Goal: Task Accomplishment & Management: Complete application form

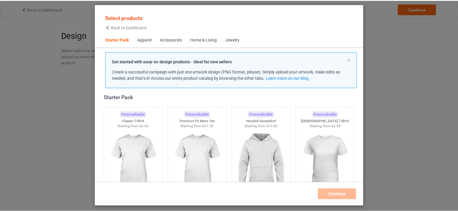
scroll to position [58, 0]
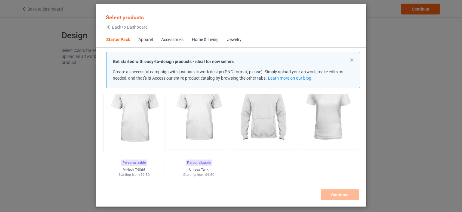
click at [149, 118] on img at bounding box center [134, 113] width 57 height 71
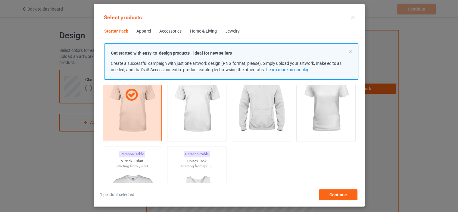
click at [143, 30] on div "Apparel" at bounding box center [143, 31] width 14 height 6
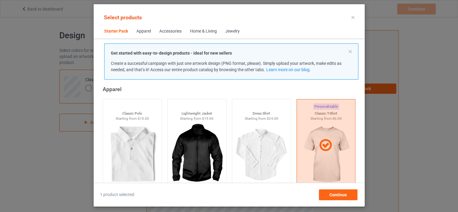
click at [160, 30] on div "Accessories" at bounding box center [170, 31] width 22 height 6
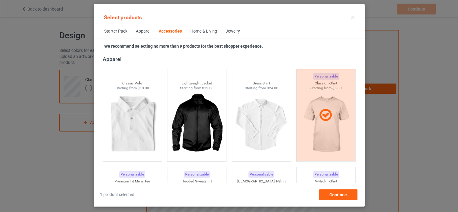
scroll to position [1322, 0]
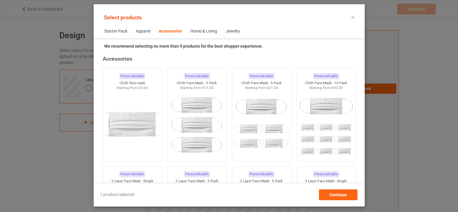
click at [121, 29] on span "Starter Pack" at bounding box center [116, 31] width 32 height 14
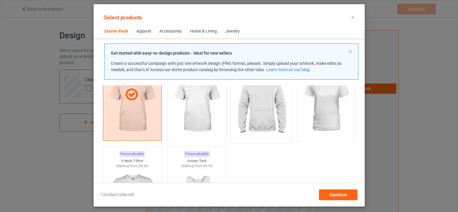
scroll to position [108, 0]
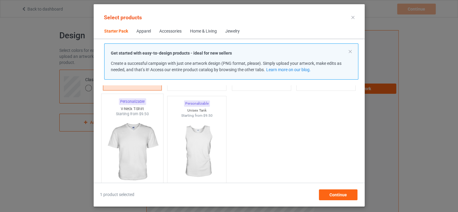
click at [133, 131] on img at bounding box center [132, 151] width 57 height 71
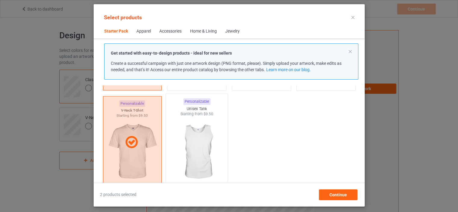
click at [212, 135] on img at bounding box center [196, 151] width 57 height 71
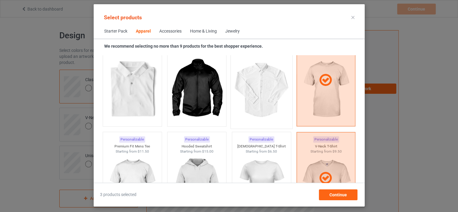
scroll to position [309, 0]
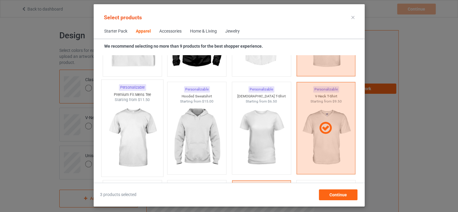
click at [123, 126] on img at bounding box center [132, 137] width 57 height 71
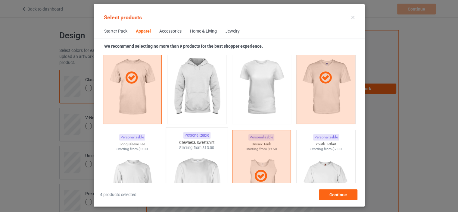
scroll to position [409, 0]
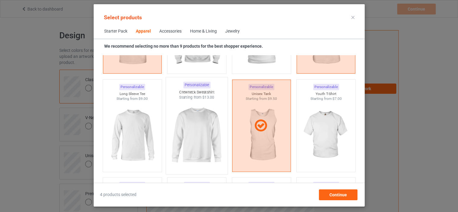
click at [174, 130] on img at bounding box center [196, 135] width 57 height 71
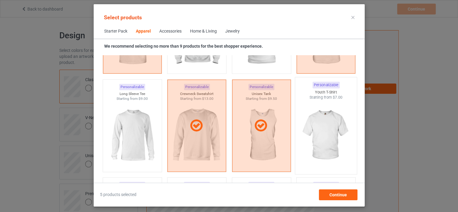
click at [322, 122] on img at bounding box center [325, 135] width 57 height 71
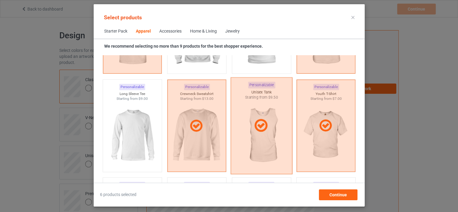
scroll to position [359, 0]
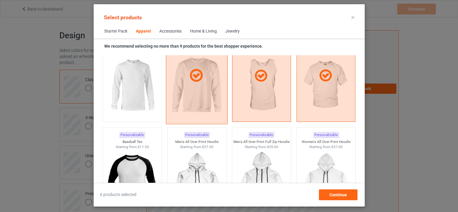
click at [198, 97] on div at bounding box center [197, 75] width 62 height 97
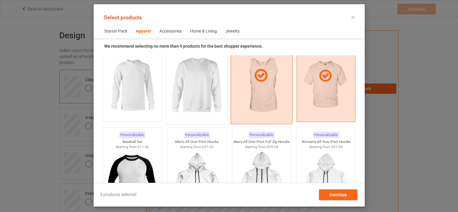
scroll to position [509, 0]
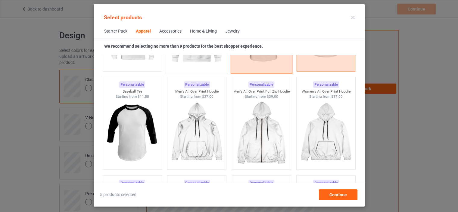
click at [264, 69] on div at bounding box center [261, 25] width 62 height 97
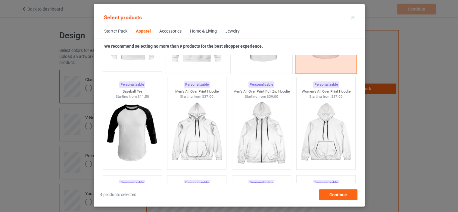
click at [320, 65] on div at bounding box center [326, 25] width 62 height 97
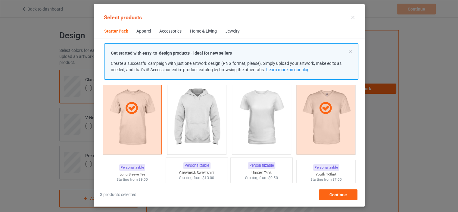
scroll to position [158, 0]
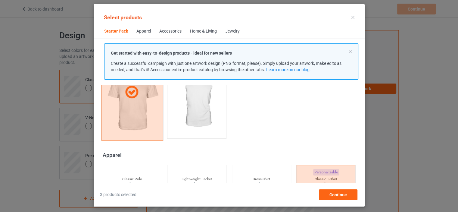
click at [132, 112] on div at bounding box center [132, 92] width 62 height 97
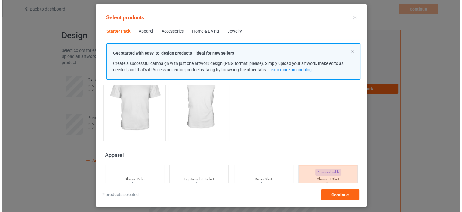
scroll to position [0, 0]
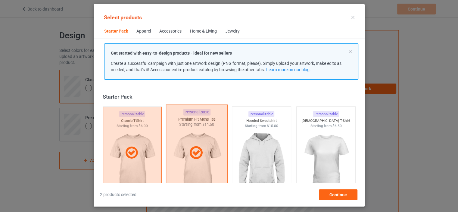
click at [196, 144] on div at bounding box center [197, 152] width 62 height 97
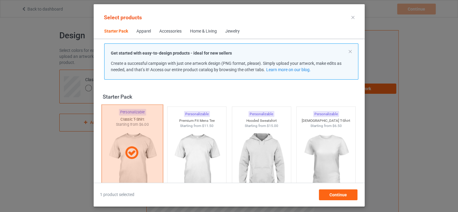
click at [125, 130] on div at bounding box center [132, 152] width 62 height 97
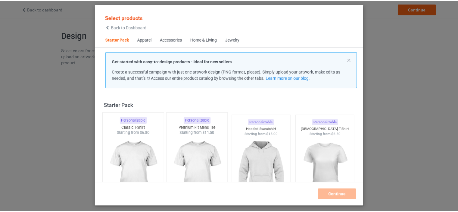
scroll to position [50, 0]
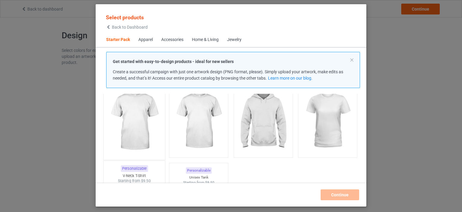
click at [151, 130] on img at bounding box center [134, 120] width 57 height 71
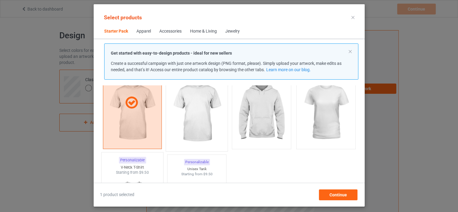
scroll to position [0, 0]
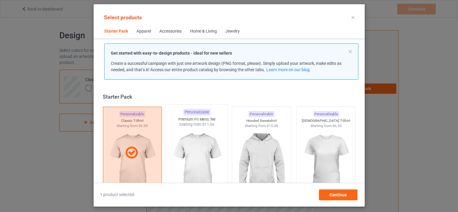
click at [207, 144] on img at bounding box center [196, 162] width 57 height 71
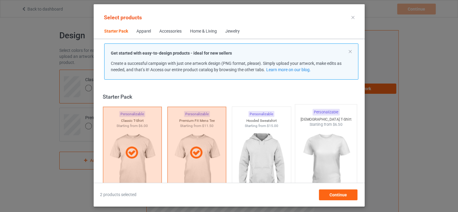
click at [325, 143] on img at bounding box center [325, 162] width 57 height 71
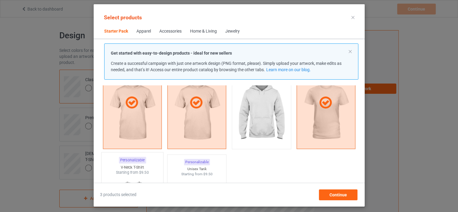
scroll to position [100, 0]
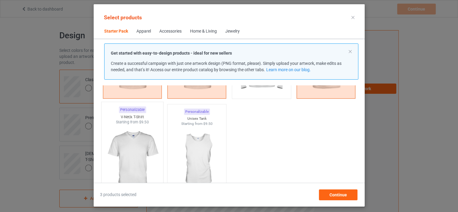
click at [152, 151] on img at bounding box center [132, 160] width 57 height 71
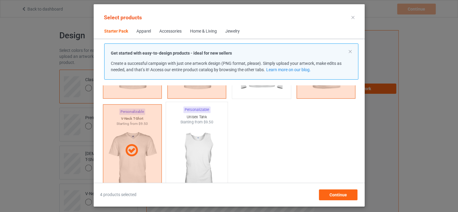
click at [183, 150] on img at bounding box center [196, 160] width 57 height 71
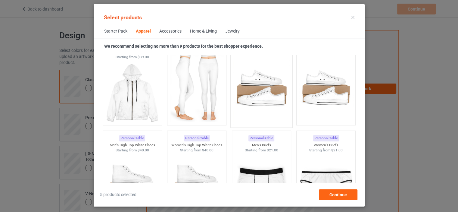
scroll to position [602, 0]
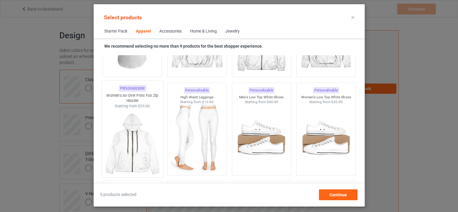
click at [134, 123] on img at bounding box center [132, 143] width 57 height 71
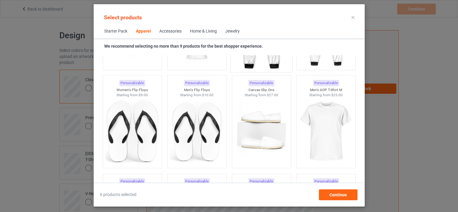
scroll to position [853, 0]
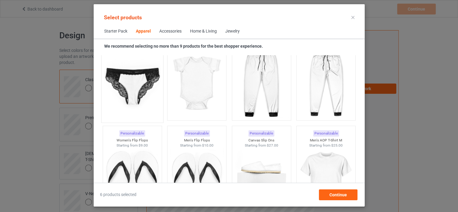
click at [146, 95] on img at bounding box center [132, 83] width 57 height 71
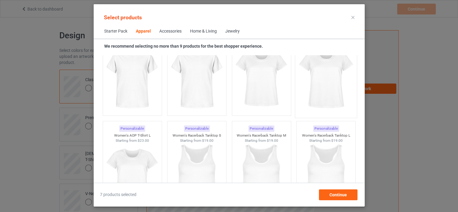
scroll to position [1003, 0]
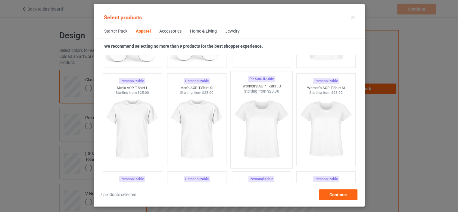
click at [274, 126] on img at bounding box center [261, 129] width 57 height 71
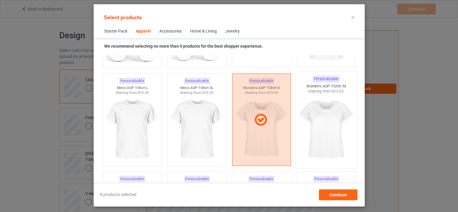
click at [309, 118] on img at bounding box center [325, 129] width 57 height 71
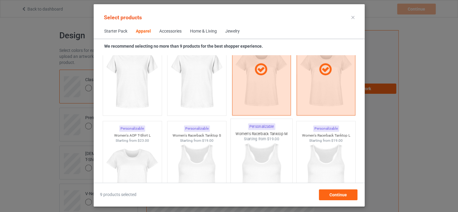
scroll to position [1103, 0]
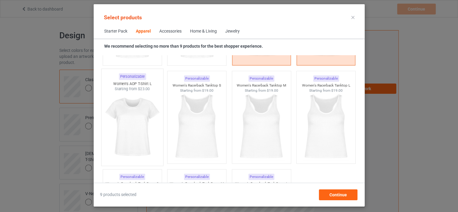
click at [138, 122] on img at bounding box center [132, 126] width 57 height 71
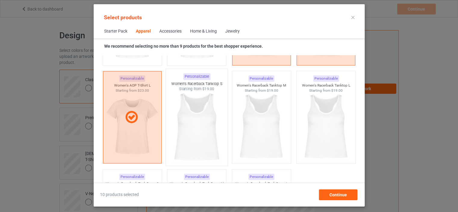
click at [192, 129] on img at bounding box center [196, 126] width 57 height 71
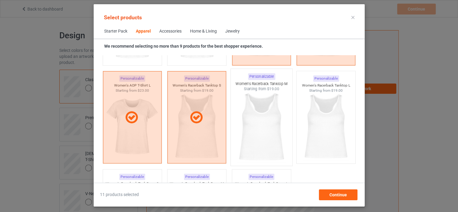
click at [251, 116] on img at bounding box center [261, 126] width 57 height 71
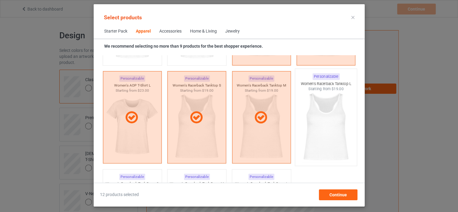
click at [299, 108] on img at bounding box center [325, 126] width 57 height 71
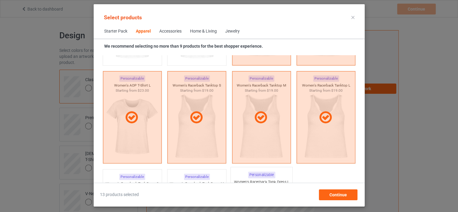
scroll to position [1204, 0]
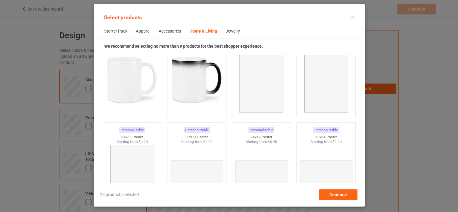
scroll to position [3009, 0]
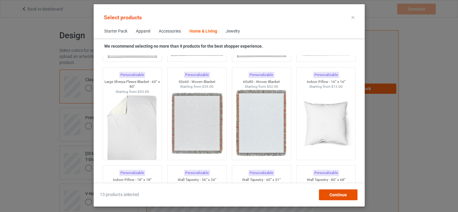
click at [328, 190] on div "Continue" at bounding box center [337, 194] width 39 height 11
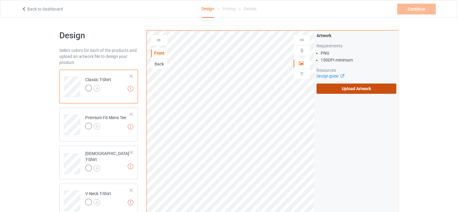
click at [337, 84] on label "Upload Artwork" at bounding box center [356, 88] width 80 height 10
click at [0, 0] on input "Upload Artwork" at bounding box center [0, 0] width 0 height 0
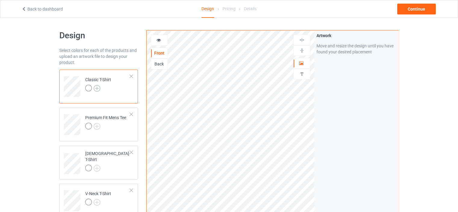
click at [97, 88] on img at bounding box center [97, 88] width 7 height 7
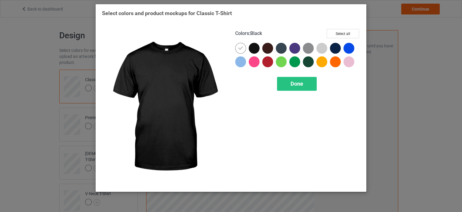
click at [258, 48] on div at bounding box center [254, 48] width 11 height 11
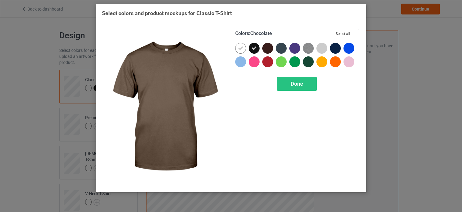
click at [296, 79] on div "Done" at bounding box center [297, 84] width 40 height 14
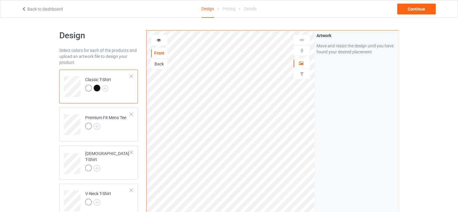
click at [97, 88] on div at bounding box center [97, 88] width 7 height 7
click at [89, 86] on div at bounding box center [88, 88] width 7 height 7
click at [105, 86] on img at bounding box center [105, 88] width 7 height 7
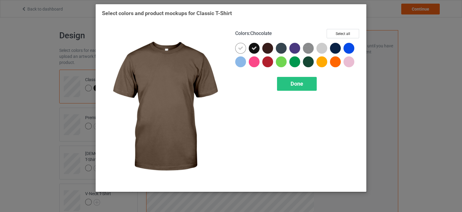
click at [269, 50] on div at bounding box center [267, 48] width 11 height 11
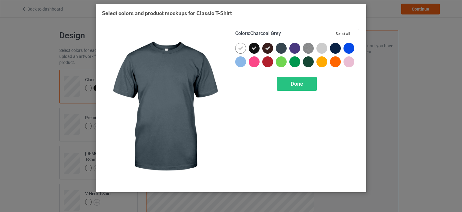
click at [283, 47] on div at bounding box center [281, 48] width 11 height 11
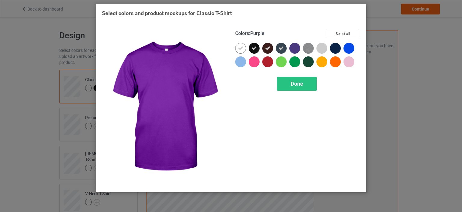
click at [293, 44] on div at bounding box center [294, 48] width 11 height 11
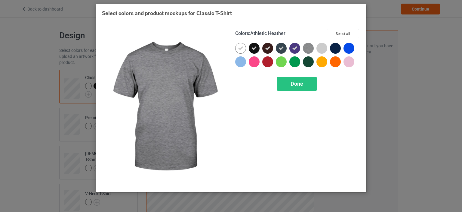
click at [309, 44] on img at bounding box center [308, 48] width 11 height 11
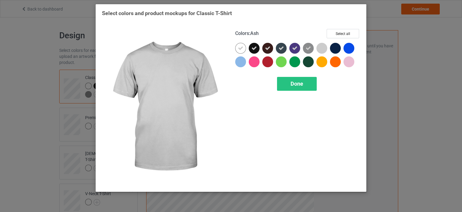
click at [319, 44] on div at bounding box center [322, 48] width 11 height 11
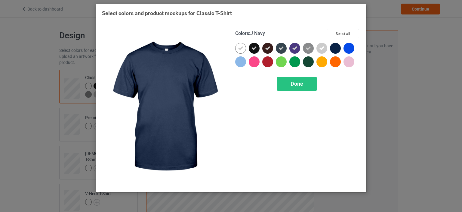
click at [340, 44] on div at bounding box center [337, 50] width 14 height 14
click at [343, 33] on button "Select all" at bounding box center [343, 33] width 32 height 9
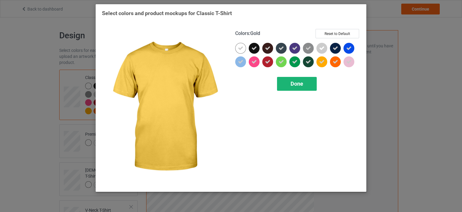
click at [296, 81] on span "Done" at bounding box center [297, 83] width 13 height 6
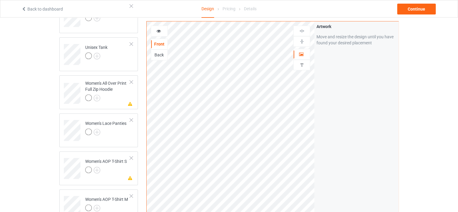
scroll to position [50, 0]
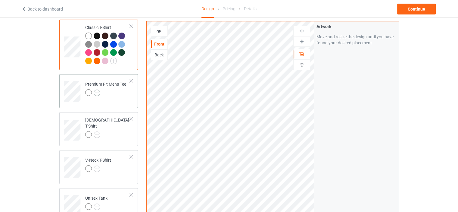
click at [97, 91] on img at bounding box center [97, 92] width 7 height 7
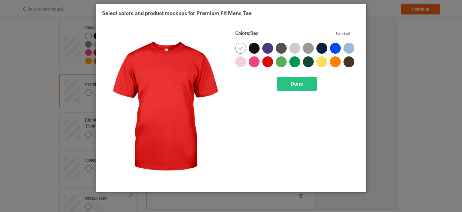
click at [342, 34] on button "Select all" at bounding box center [343, 33] width 32 height 9
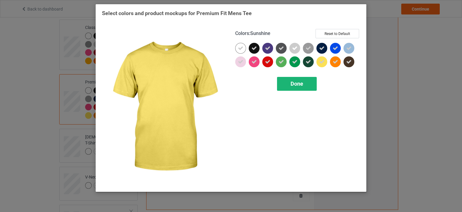
click at [307, 78] on div "Done" at bounding box center [297, 84] width 40 height 14
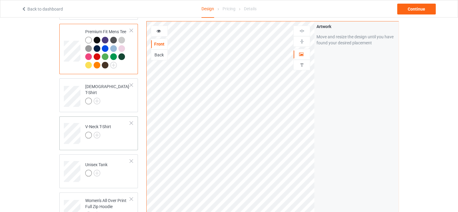
scroll to position [150, 0]
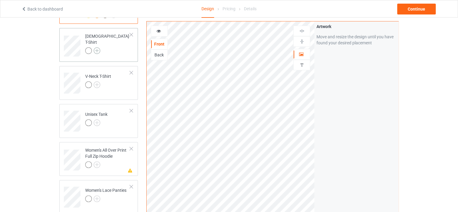
click at [96, 47] on img at bounding box center [97, 50] width 7 height 7
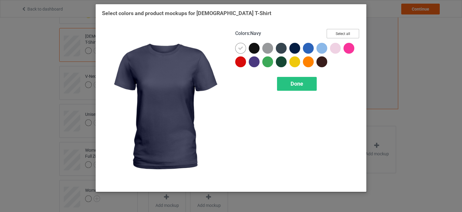
click at [331, 33] on button "Select all" at bounding box center [343, 33] width 32 height 9
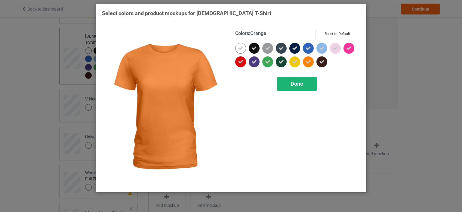
click at [308, 78] on div "Done" at bounding box center [297, 84] width 40 height 14
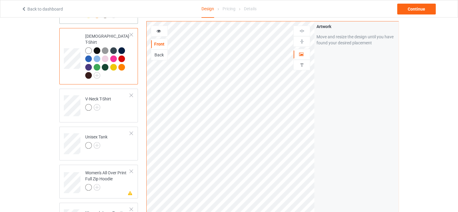
scroll to position [200, 0]
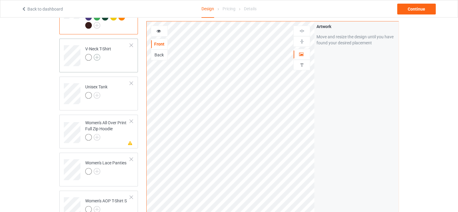
click at [97, 54] on img at bounding box center [97, 57] width 7 height 7
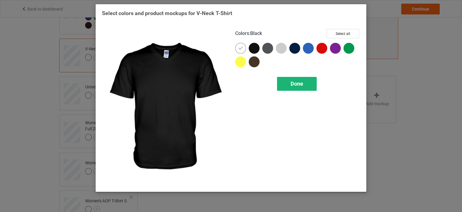
click at [288, 81] on div "Done" at bounding box center [297, 84] width 40 height 14
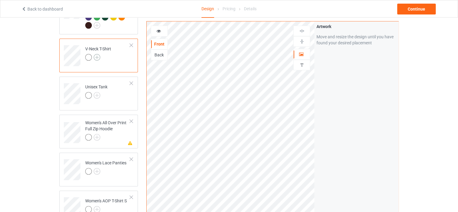
click at [97, 54] on img at bounding box center [97, 57] width 7 height 7
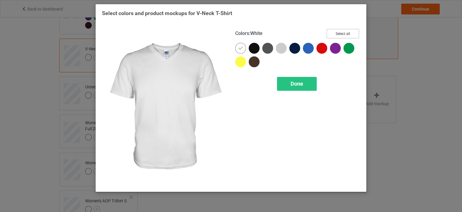
click at [350, 32] on button "Select all" at bounding box center [343, 33] width 32 height 9
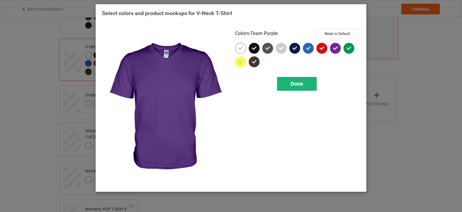
click at [304, 80] on div "Done" at bounding box center [297, 84] width 40 height 14
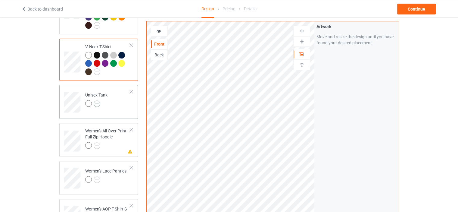
click at [96, 100] on img at bounding box center [97, 103] width 7 height 7
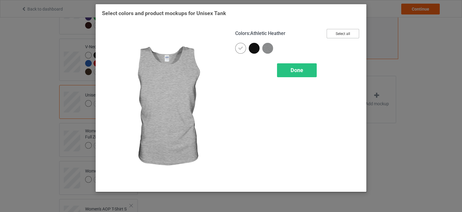
click at [332, 30] on button "Select all" at bounding box center [343, 33] width 32 height 9
click at [296, 71] on span "Done" at bounding box center [297, 70] width 13 height 6
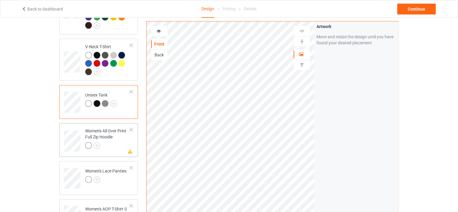
click at [118, 134] on div "Women's All Over Print Full Zip Hoodie" at bounding box center [107, 138] width 45 height 20
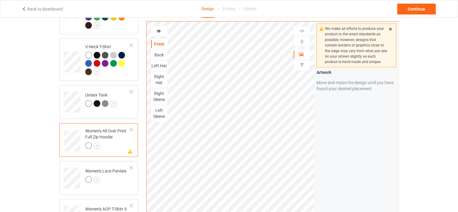
click at [132, 127] on div at bounding box center [131, 129] width 4 height 4
click at [99, 138] on img at bounding box center [97, 141] width 7 height 7
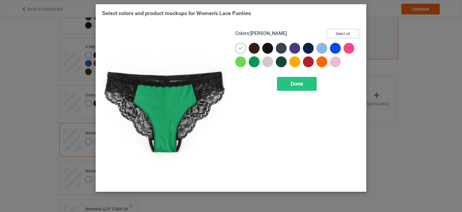
click at [341, 34] on button "Select all" at bounding box center [343, 33] width 32 height 9
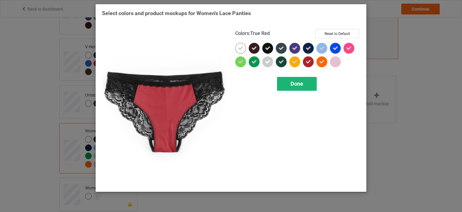
click at [301, 81] on span "Done" at bounding box center [297, 83] width 13 height 6
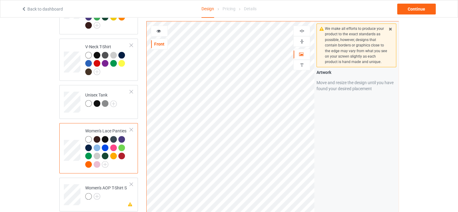
click at [305, 42] on div at bounding box center [301, 42] width 16 height 6
click at [307, 31] on div at bounding box center [301, 31] width 16 height 6
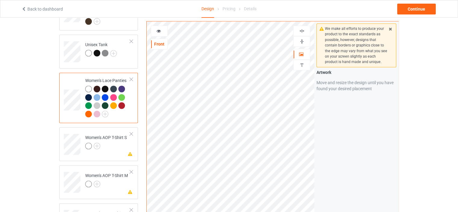
scroll to position [301, 0]
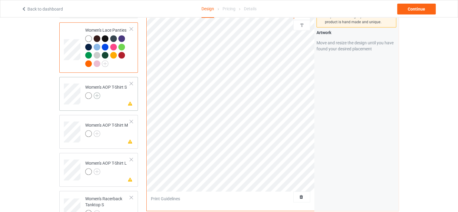
click at [95, 92] on img at bounding box center [97, 95] width 7 height 7
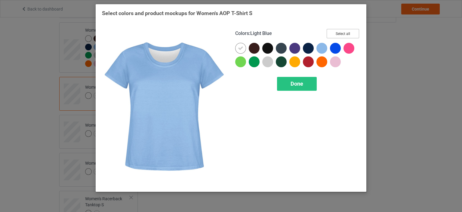
click at [329, 31] on button "Select all" at bounding box center [343, 33] width 32 height 9
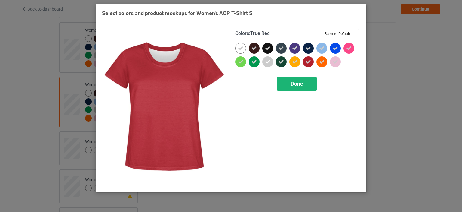
click at [308, 81] on div "Done" at bounding box center [297, 84] width 40 height 14
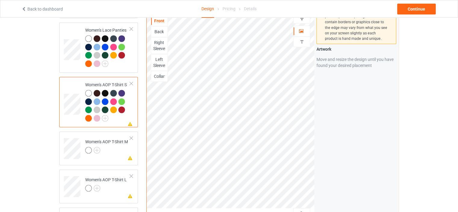
scroll to position [200, 0]
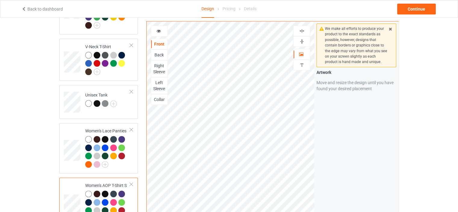
click at [305, 33] on div at bounding box center [301, 31] width 16 height 6
click at [303, 40] on img at bounding box center [302, 42] width 6 height 6
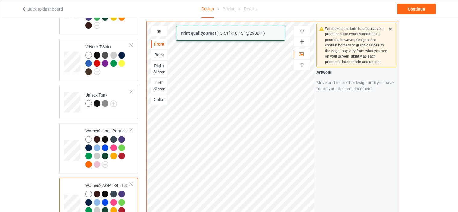
click at [319, 197] on div "Print quality: Great ( 15.51 " x 18.13 " @ 290 DPI) Front Back Right Sleeve Lef…" at bounding box center [272, 135] width 252 height 229
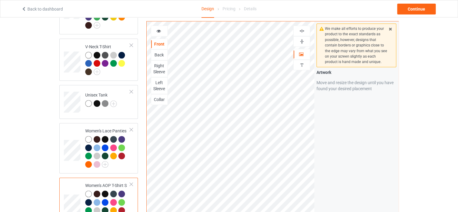
click at [306, 41] on div at bounding box center [301, 42] width 16 height 6
click at [301, 30] on img at bounding box center [302, 31] width 6 height 6
click at [307, 30] on div at bounding box center [301, 31] width 16 height 6
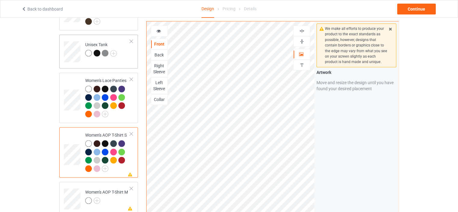
scroll to position [351, 0]
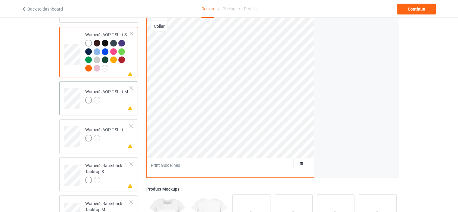
click at [132, 86] on div at bounding box center [131, 88] width 4 height 4
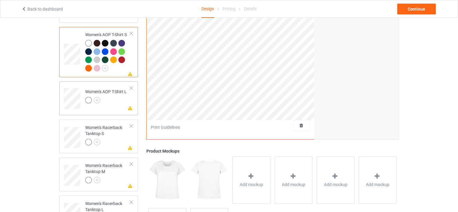
click at [131, 86] on div at bounding box center [131, 88] width 4 height 4
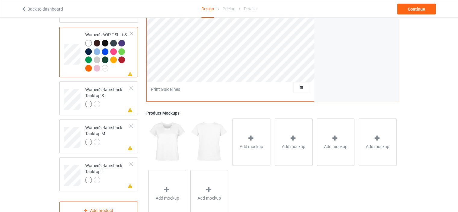
click at [131, 86] on div at bounding box center [131, 88] width 4 height 4
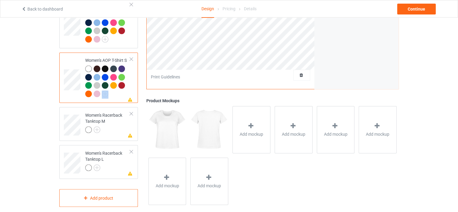
click at [131, 79] on td "Missing artwork on 4 side(s) Women's AOP T-Shirt S" at bounding box center [107, 77] width 51 height 45
click at [132, 111] on div at bounding box center [131, 113] width 4 height 4
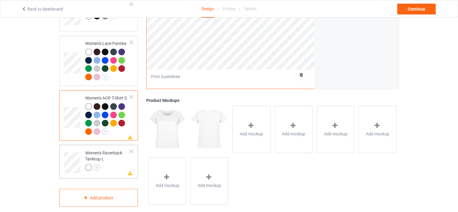
click at [133, 149] on div at bounding box center [131, 151] width 4 height 4
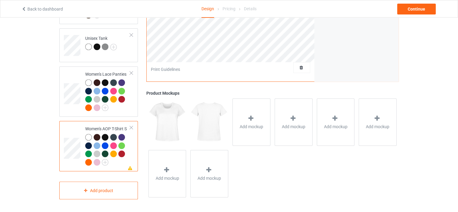
scroll to position [249, 0]
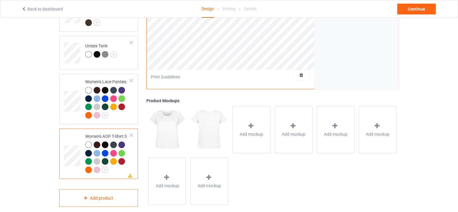
click at [177, 121] on img at bounding box center [167, 129] width 38 height 47
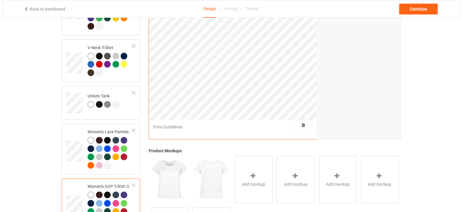
scroll to position [99, 0]
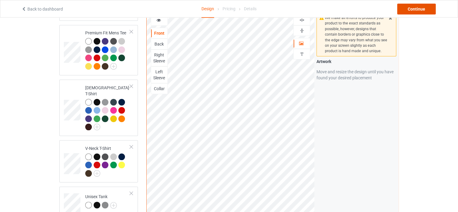
click at [413, 8] on div "Continue" at bounding box center [416, 9] width 39 height 11
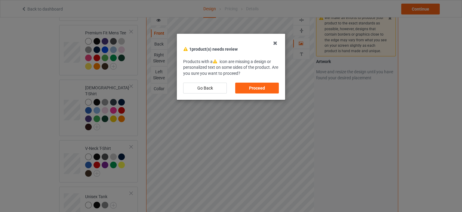
click at [250, 90] on div "Proceed" at bounding box center [257, 87] width 44 height 11
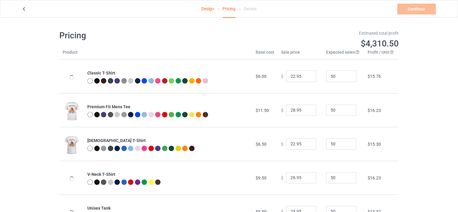
drag, startPoint x: 328, startPoint y: 52, endPoint x: 338, endPoint y: 49, distance: 10.3
click at [338, 48] on div "Estimated total profit $4,310.50" at bounding box center [316, 39] width 174 height 27
click at [332, 52] on div "Estimated total profit $4,310.50" at bounding box center [316, 39] width 174 height 27
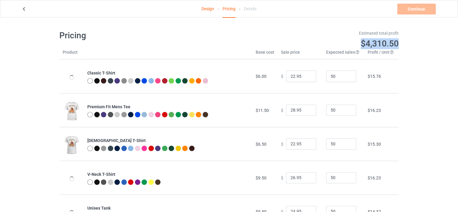
click at [332, 51] on div "Estimated total profit $4,310.50" at bounding box center [316, 39] width 174 height 27
click at [289, 75] on input "22.95" at bounding box center [301, 75] width 30 height 11
click at [304, 78] on input "21.95" at bounding box center [301, 75] width 30 height 11
type input "20.95"
click at [304, 78] on input "20.95" at bounding box center [301, 75] width 30 height 11
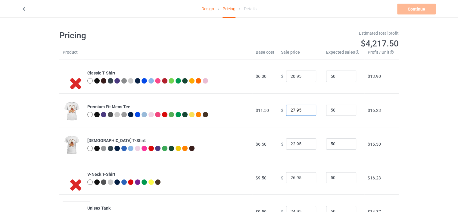
click at [305, 110] on input "27.95" at bounding box center [301, 109] width 30 height 11
click at [305, 110] on input "26.95" at bounding box center [301, 109] width 30 height 11
type input "25.95"
click at [305, 110] on input "25.95" at bounding box center [301, 109] width 30 height 11
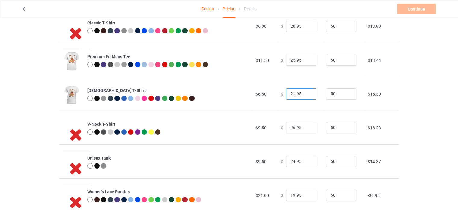
click at [304, 95] on input "21.95" at bounding box center [301, 93] width 30 height 11
type input "20.95"
click at [304, 95] on input "20.95" at bounding box center [301, 93] width 30 height 11
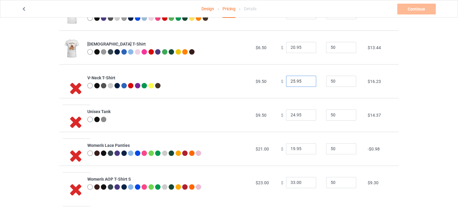
click at [304, 82] on input "25.95" at bounding box center [301, 81] width 30 height 11
click at [304, 82] on input "24.95" at bounding box center [301, 81] width 30 height 11
type input "23.95"
click at [304, 82] on input "23.95" at bounding box center [301, 81] width 30 height 11
click at [305, 116] on input "23.95" at bounding box center [301, 114] width 30 height 11
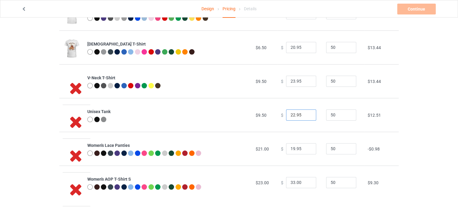
click at [305, 116] on input "22.95" at bounding box center [301, 114] width 30 height 11
click at [305, 116] on input "21.95" at bounding box center [301, 114] width 30 height 11
click at [304, 113] on input "22.95" at bounding box center [301, 114] width 30 height 11
type input "23.95"
click at [304, 113] on input "23.95" at bounding box center [301, 114] width 30 height 11
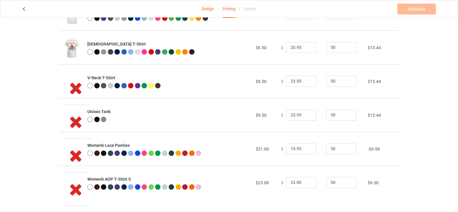
click at [73, 90] on icon at bounding box center [76, 87] width 20 height 17
click at [305, 150] on input "18.95" at bounding box center [301, 148] width 30 height 11
click at [306, 146] on input "19.95" at bounding box center [301, 148] width 30 height 11
click at [306, 146] on input "20.95" at bounding box center [301, 148] width 30 height 11
click at [306, 146] on input "21.95" at bounding box center [301, 148] width 30 height 11
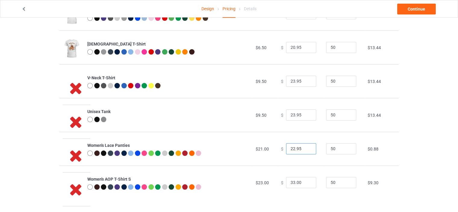
click at [306, 146] on input "22.95" at bounding box center [301, 148] width 30 height 11
click at [306, 146] on input "23.95" at bounding box center [301, 148] width 30 height 11
click at [306, 146] on input "24.95" at bounding box center [301, 148] width 30 height 11
click at [306, 146] on input "25.95" at bounding box center [301, 148] width 30 height 11
click at [306, 146] on input "26.95" at bounding box center [301, 148] width 30 height 11
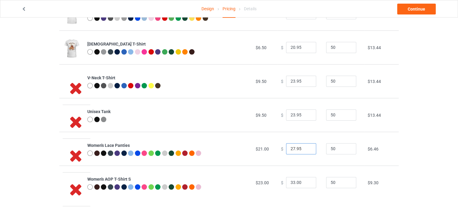
click at [306, 146] on input "27.95" at bounding box center [301, 148] width 30 height 11
click at [306, 146] on input "28.95" at bounding box center [301, 148] width 30 height 11
click at [306, 146] on input "29.95" at bounding box center [301, 148] width 30 height 11
click at [306, 146] on input "30.95" at bounding box center [301, 148] width 30 height 11
click at [306, 146] on input "31.95" at bounding box center [301, 148] width 30 height 11
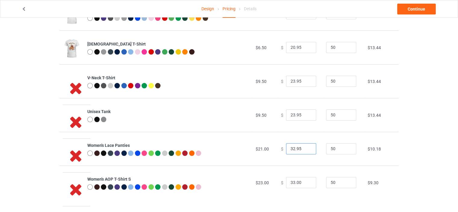
click at [306, 146] on input "32.95" at bounding box center [301, 148] width 30 height 11
click at [306, 146] on input "33.95" at bounding box center [301, 148] width 30 height 11
click at [306, 146] on input "34.95" at bounding box center [301, 148] width 30 height 11
type input "35.95"
click at [306, 146] on input "35.95" at bounding box center [301, 148] width 30 height 11
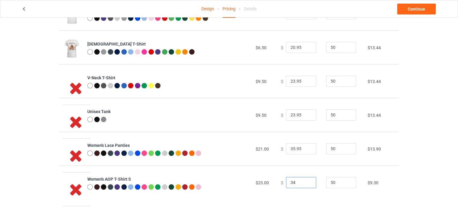
click at [304, 180] on input "34" at bounding box center [301, 182] width 30 height 11
click at [304, 180] on input "35" at bounding box center [301, 182] width 30 height 11
click at [304, 180] on input "36" at bounding box center [301, 182] width 30 height 11
type input "37"
click at [304, 180] on input "37" at bounding box center [301, 182] width 30 height 11
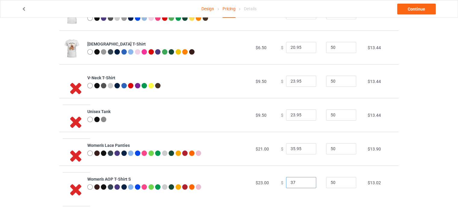
scroll to position [0, 0]
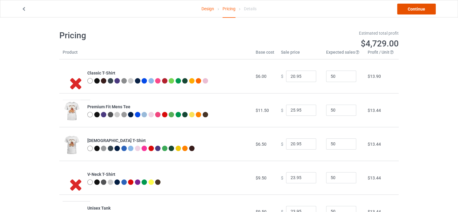
click at [402, 8] on link "Continue" at bounding box center [416, 9] width 39 height 11
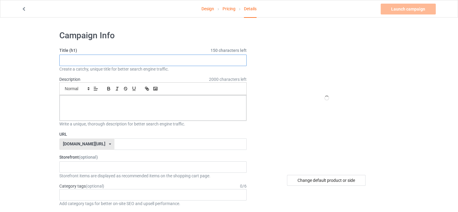
paste input "Having a Mental Bake Down."
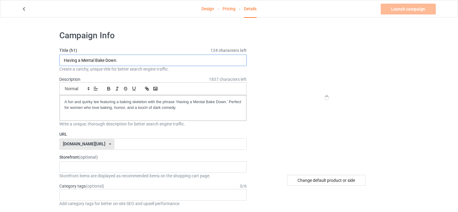
drag, startPoint x: 126, startPoint y: 60, endPoint x: 109, endPoint y: 60, distance: 17.5
click at [109, 60] on input "Having a Mental Bake Down." at bounding box center [152, 59] width 187 height 11
click at [119, 60] on input "Having a Mental Bake Down." at bounding box center [152, 59] width 187 height 11
drag, startPoint x: 119, startPoint y: 60, endPoint x: 60, endPoint y: 61, distance: 58.7
click at [60, 61] on input "Having a Mental Bake Down" at bounding box center [152, 59] width 187 height 11
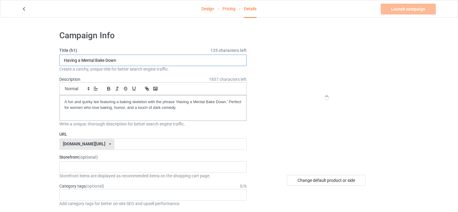
type input "Having a Mental Bake Down"
drag, startPoint x: 105, startPoint y: 144, endPoint x: 43, endPoint y: 89, distance: 82.3
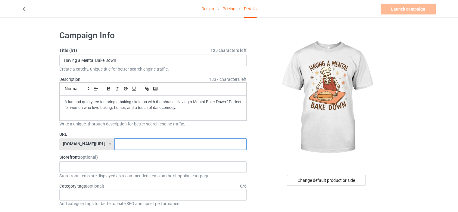
click at [146, 147] on input "text" at bounding box center [180, 143] width 132 height 11
paste input "halloweenbaking"
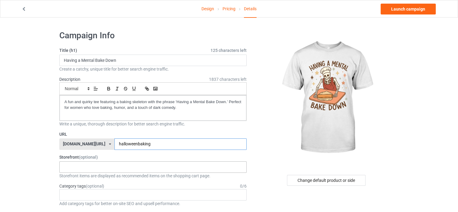
scroll to position [50, 0]
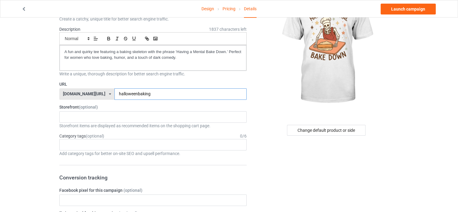
type input "halloweenbaking"
click at [91, 95] on div "[DOMAIN_NAME][URL] [DOMAIN_NAME][URL] 587d0d41cee36fd012c64a69" at bounding box center [86, 93] width 55 height 11
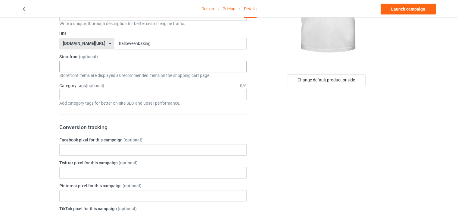
click at [87, 66] on div "No result found" at bounding box center [152, 66] width 187 height 11
click at [82, 94] on div "Age > [DEMOGRAPHIC_DATA] > 1 Age > [DEMOGRAPHIC_DATA] Months > 1 Month Age > [D…" at bounding box center [152, 93] width 187 height 11
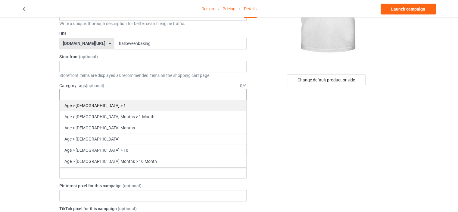
click at [89, 105] on div "Age > [DEMOGRAPHIC_DATA] > 1" at bounding box center [153, 105] width 187 height 11
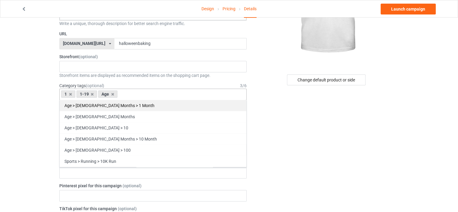
click at [68, 104] on div "Age > [DEMOGRAPHIC_DATA] Months > 1 Month" at bounding box center [153, 105] width 187 height 11
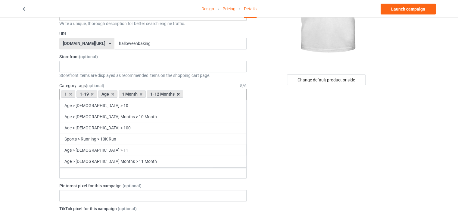
click at [179, 94] on icon at bounding box center [178, 94] width 3 height 4
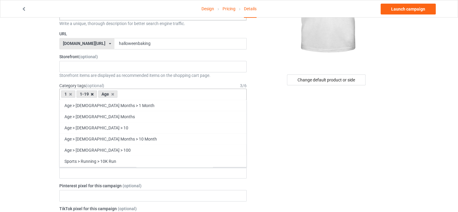
click at [91, 94] on icon at bounding box center [92, 94] width 3 height 4
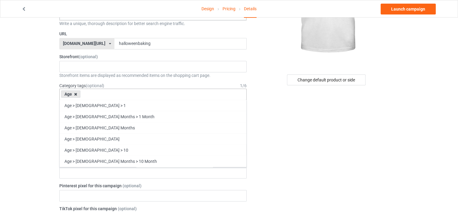
click at [76, 94] on icon at bounding box center [75, 94] width 3 height 4
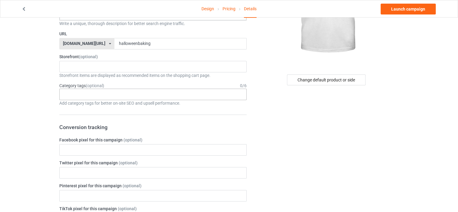
scroll to position [150, 0]
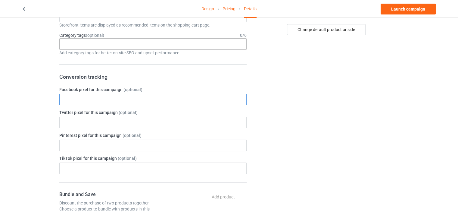
click at [96, 102] on input "text" at bounding box center [152, 99] width 187 height 11
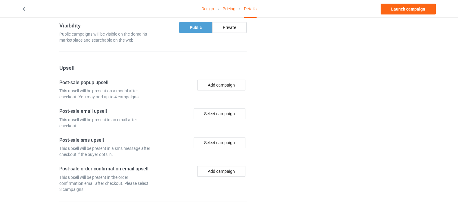
scroll to position [428, 0]
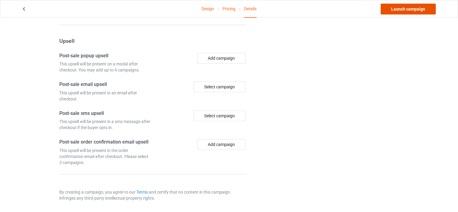
click at [402, 7] on link "Launch campaign" at bounding box center [407, 9] width 55 height 11
